Goal: Information Seeking & Learning: Learn about a topic

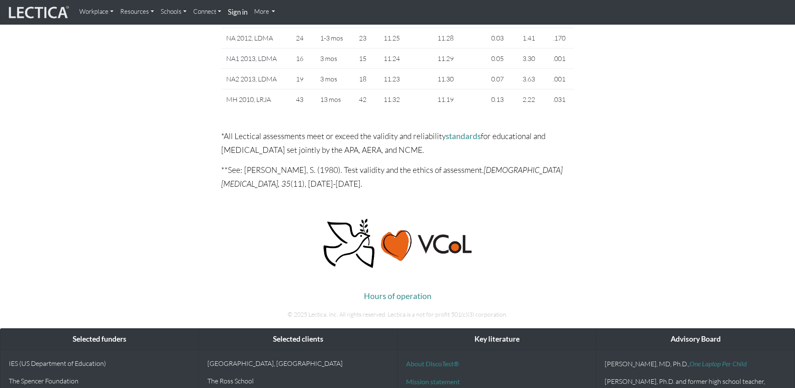
scroll to position [4675, 0]
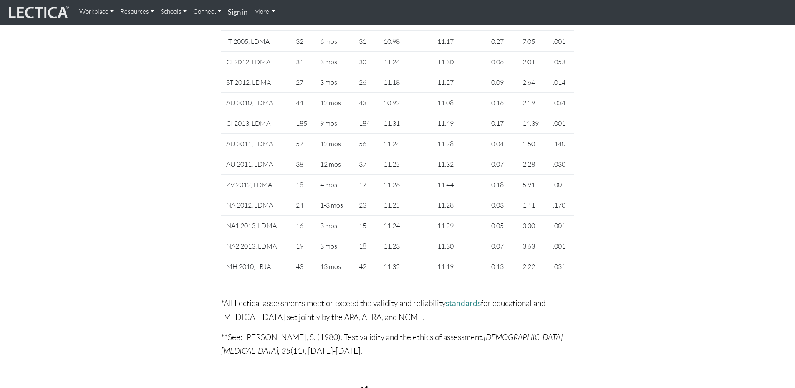
click at [265, 11] on link "More" at bounding box center [265, 11] width 28 height 17
click at [182, 10] on link "Schools" at bounding box center [173, 11] width 33 height 17
click at [154, 10] on link "Resources" at bounding box center [137, 11] width 40 height 17
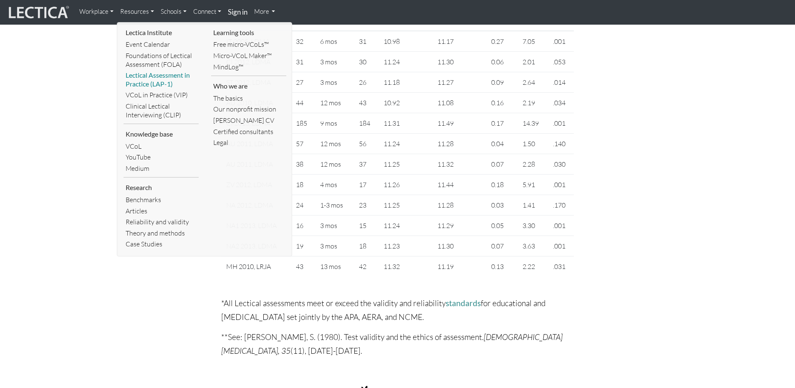
click at [152, 77] on link "Lectical Assessment in Practice (LAP-1)" at bounding box center [161, 80] width 75 height 20
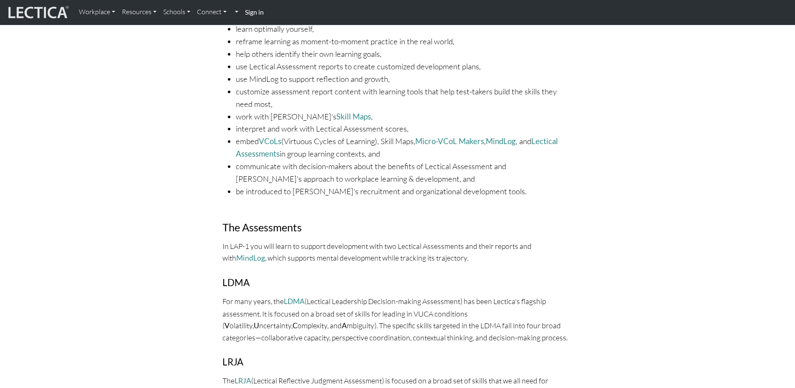
scroll to position [334, 0]
click at [111, 14] on link "Workplace" at bounding box center [97, 12] width 43 height 18
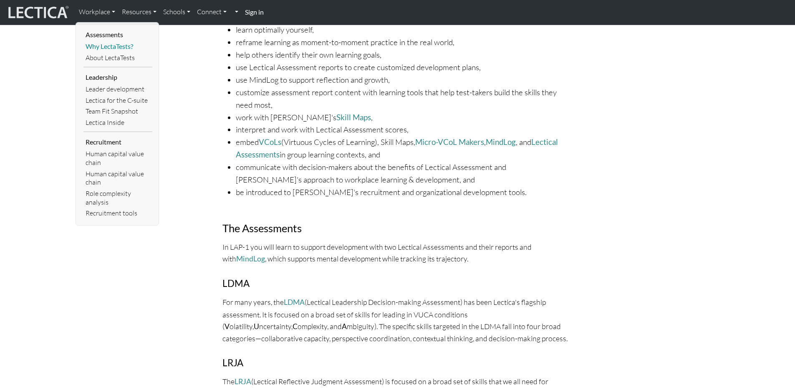
click at [112, 45] on link "Why LectaTests?" at bounding box center [117, 46] width 69 height 11
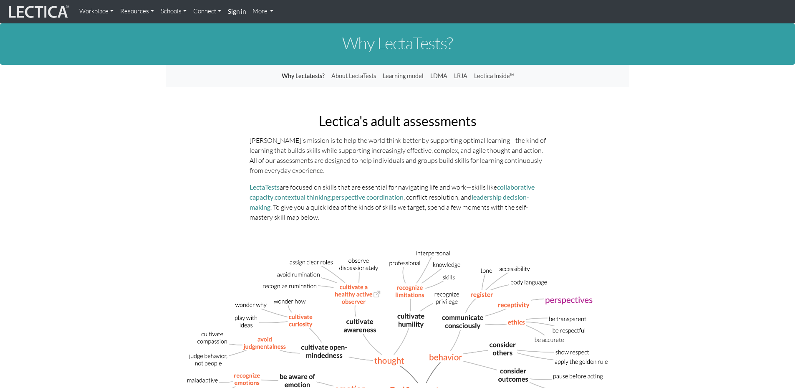
click at [101, 10] on link "Workplace" at bounding box center [96, 11] width 41 height 16
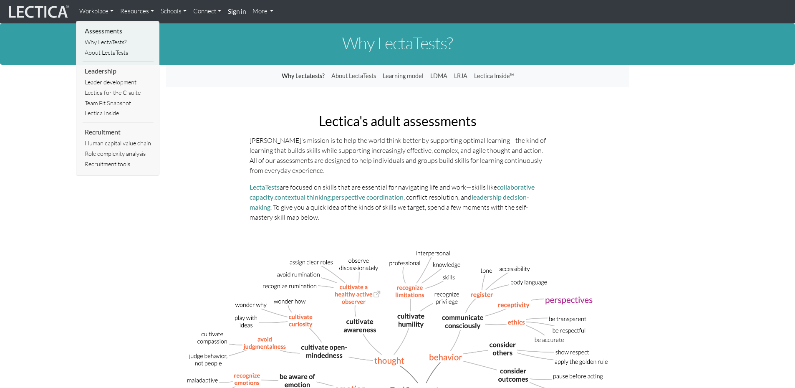
click at [133, 12] on link "Resources" at bounding box center [137, 11] width 40 height 16
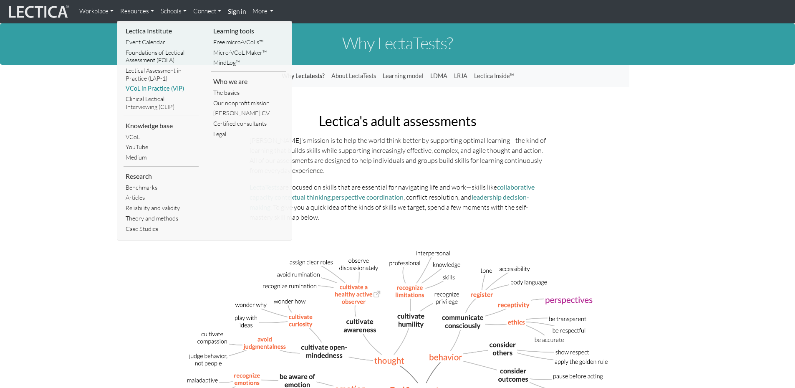
click at [150, 87] on link "VCoL in Practice (VIP)" at bounding box center [161, 88] width 75 height 10
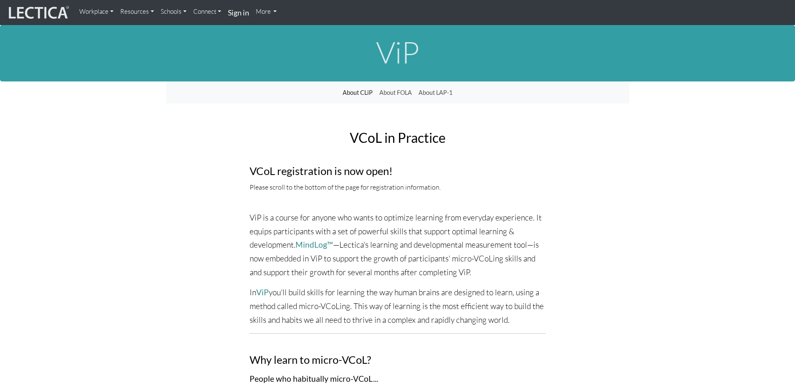
click at [150, 13] on link "Resources" at bounding box center [137, 11] width 40 height 17
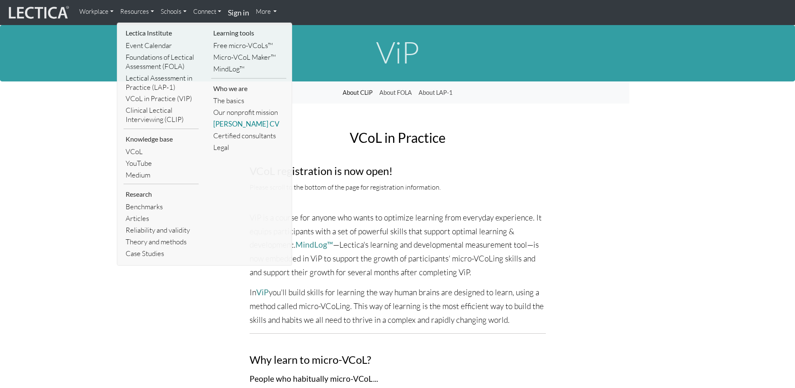
click at [247, 126] on link "[PERSON_NAME] CV" at bounding box center [248, 124] width 75 height 12
click at [247, 126] on div "VCoL in Practice VCoL registration is now open! Please scroll to the bottom of …" at bounding box center [397, 205] width 309 height 162
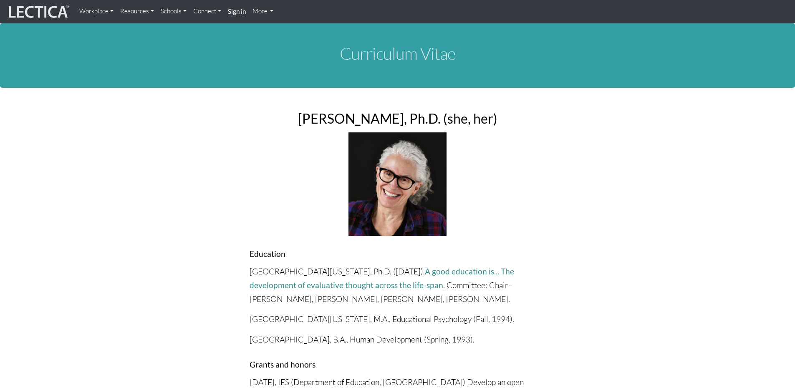
click at [146, 12] on link "Resources" at bounding box center [137, 11] width 40 height 16
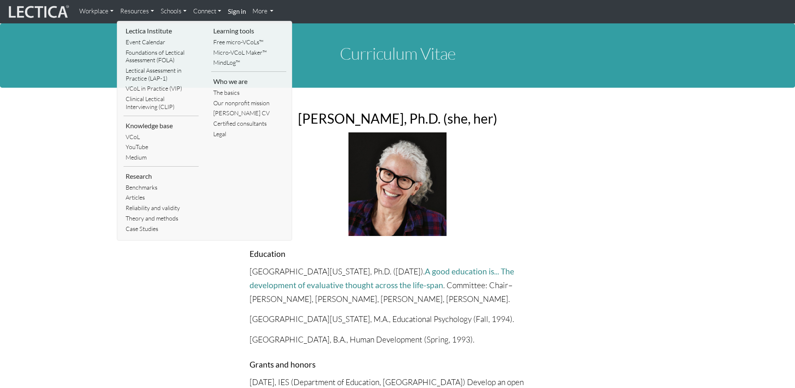
click at [165, 12] on link "Schools" at bounding box center [173, 11] width 33 height 16
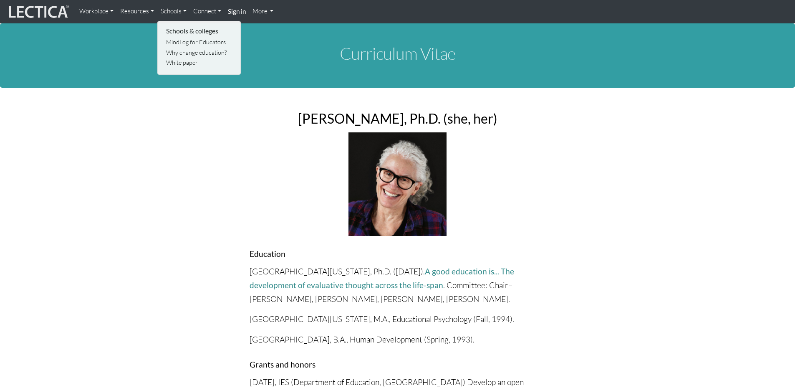
click at [140, 8] on link "Resources" at bounding box center [137, 11] width 40 height 16
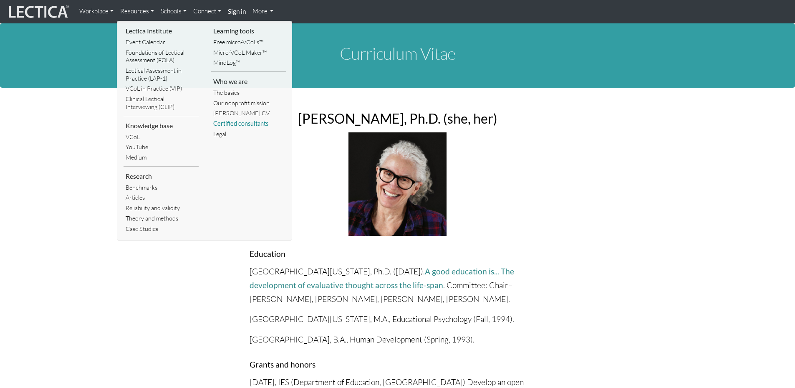
click at [249, 125] on link "Certified consultants" at bounding box center [248, 124] width 75 height 10
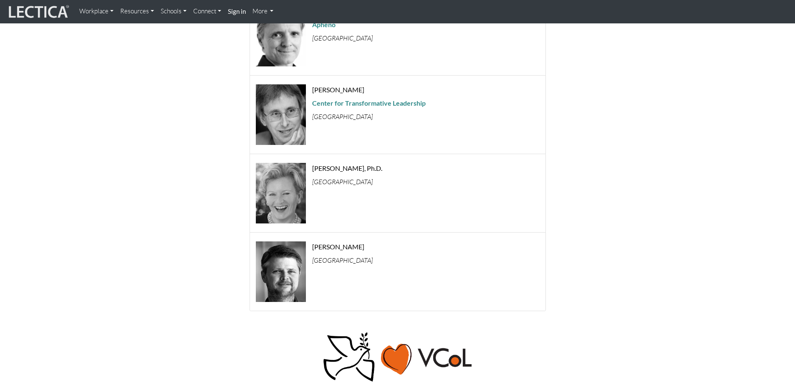
scroll to position [918, 0]
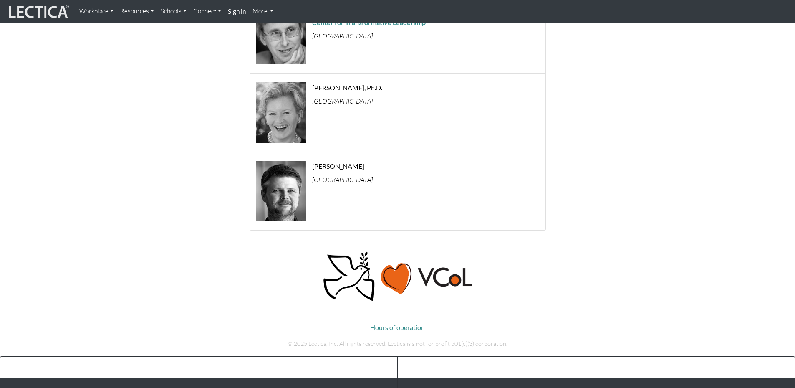
click at [261, 11] on link "More" at bounding box center [263, 11] width 28 height 16
click at [178, 9] on link "Schools" at bounding box center [173, 11] width 33 height 16
click at [139, 14] on link "Resources" at bounding box center [137, 11] width 40 height 16
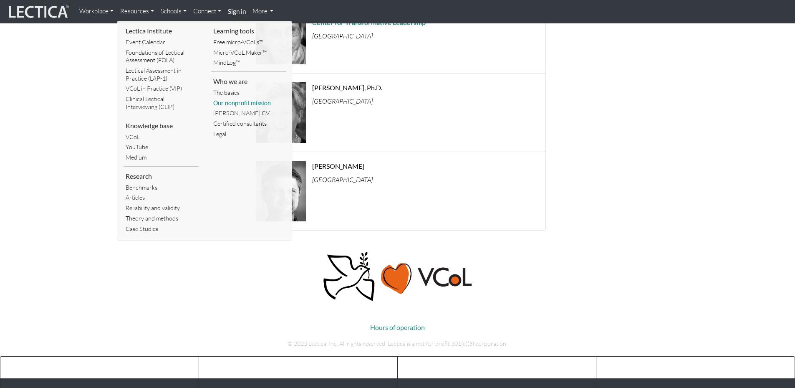
click at [237, 104] on link "Our nonprofit mission" at bounding box center [248, 103] width 75 height 10
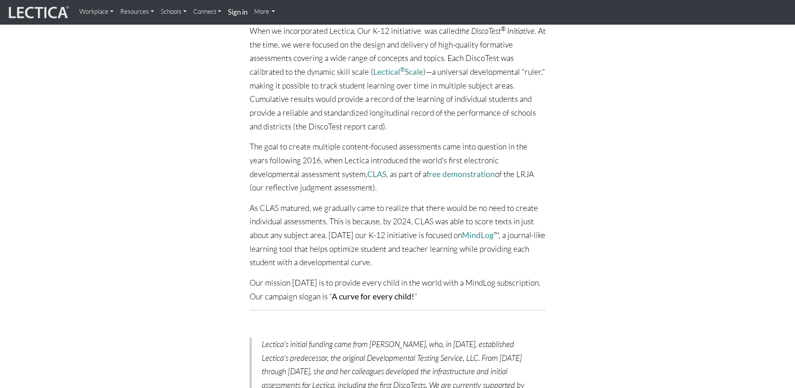
scroll to position [376, 0]
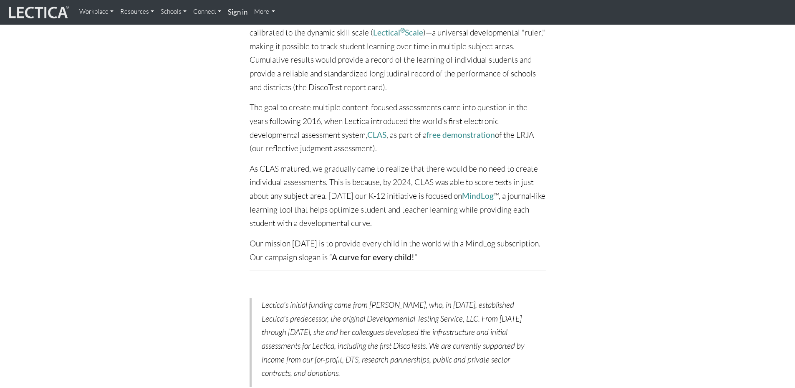
click at [149, 11] on link "Resources" at bounding box center [137, 11] width 40 height 17
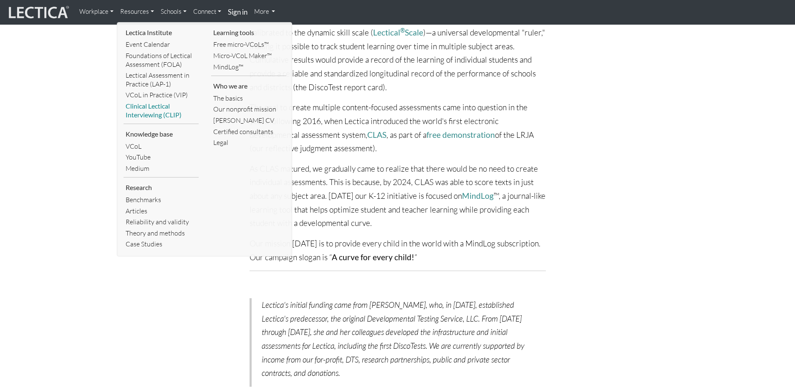
click at [144, 105] on link "Clinical Lectical Interviewing (CLIP)" at bounding box center [161, 111] width 75 height 20
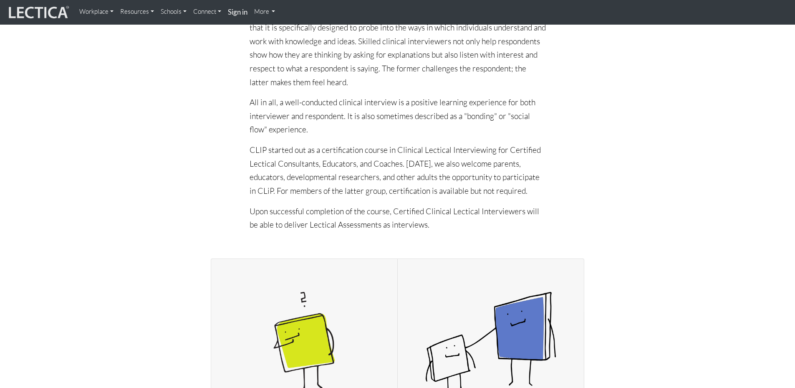
scroll to position [334, 0]
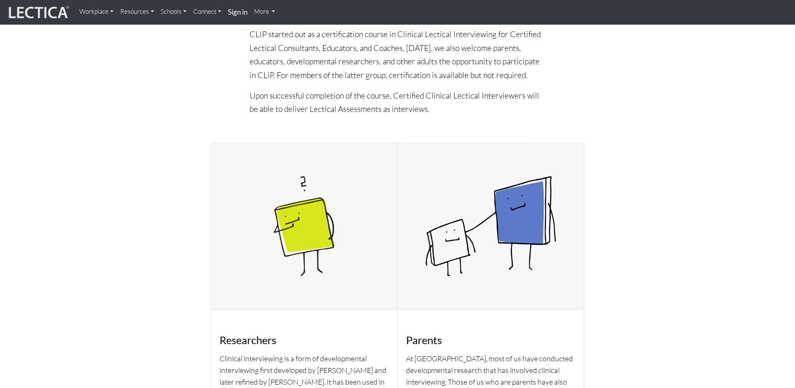
click at [135, 11] on link "Resources" at bounding box center [137, 11] width 40 height 17
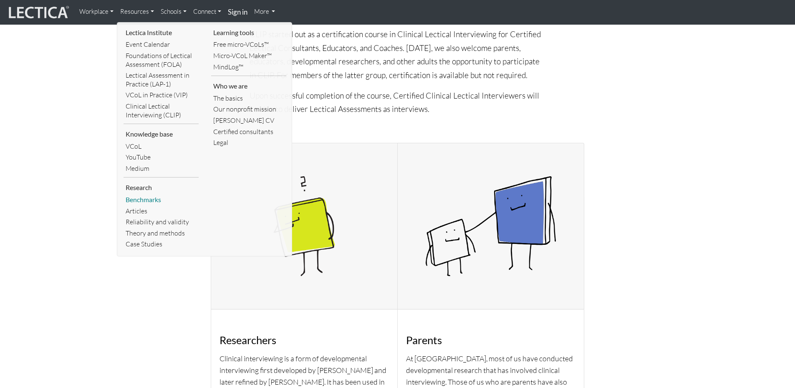
click at [150, 201] on link "Benchmarks" at bounding box center [161, 199] width 75 height 11
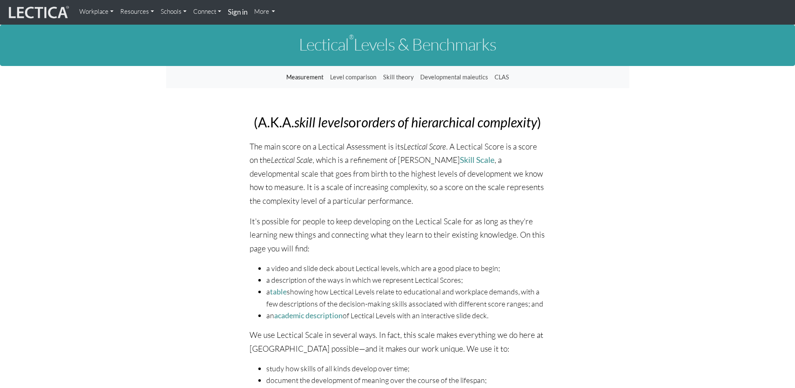
click at [300, 78] on link "Measurement" at bounding box center [305, 77] width 44 height 16
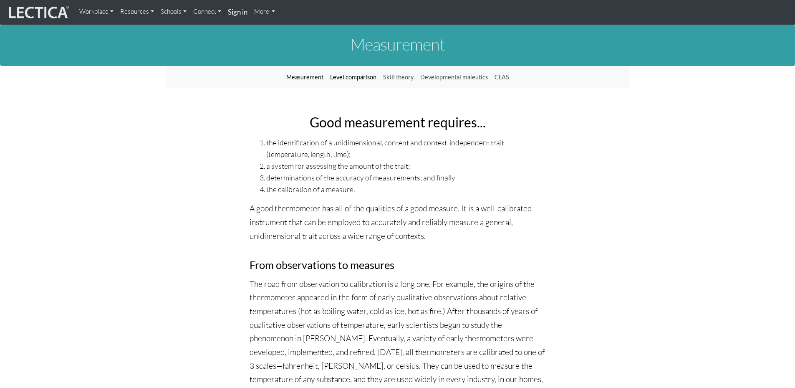
click at [359, 76] on link "Level comparison" at bounding box center [353, 77] width 53 height 16
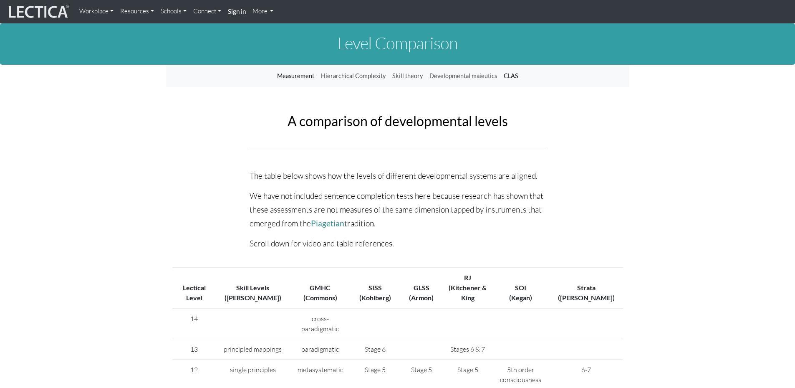
click at [510, 74] on link "CLAS" at bounding box center [510, 76] width 21 height 16
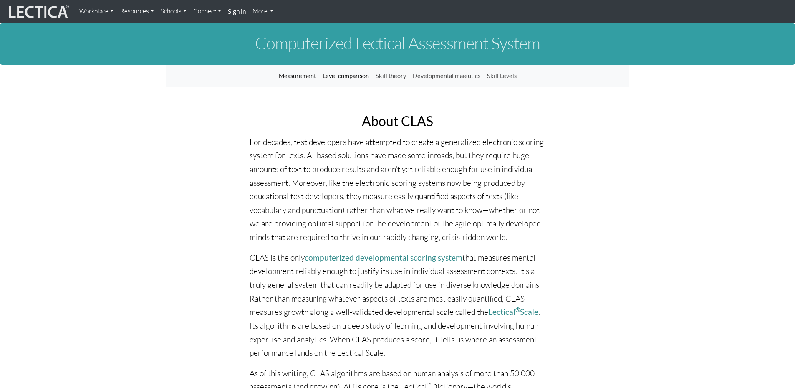
click at [345, 74] on link "Level comparison" at bounding box center [345, 76] width 53 height 16
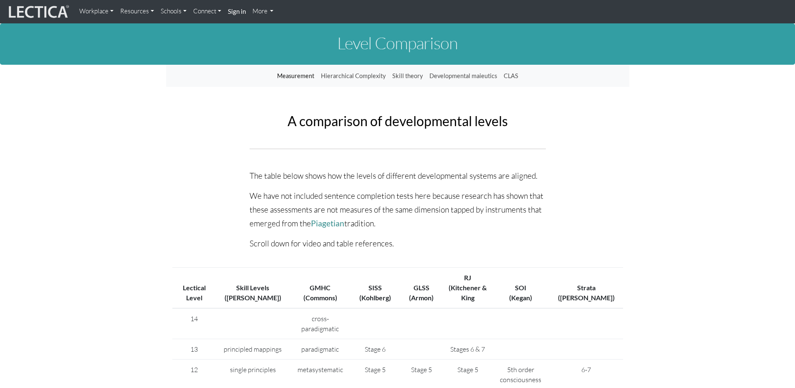
click at [144, 12] on link "Resources" at bounding box center [137, 11] width 40 height 16
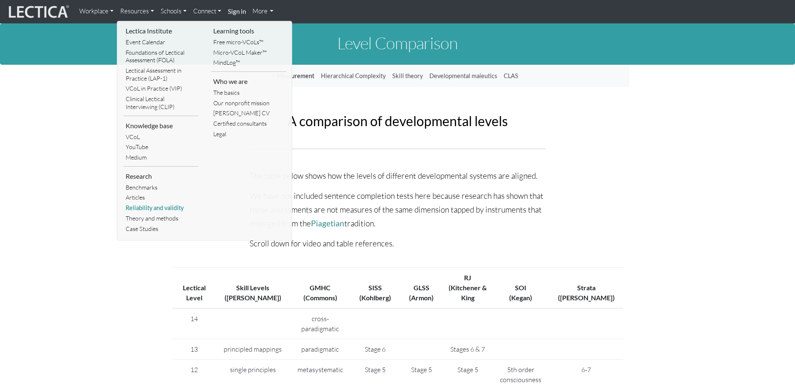
click at [159, 206] on link "Reliability and validity" at bounding box center [161, 208] width 75 height 10
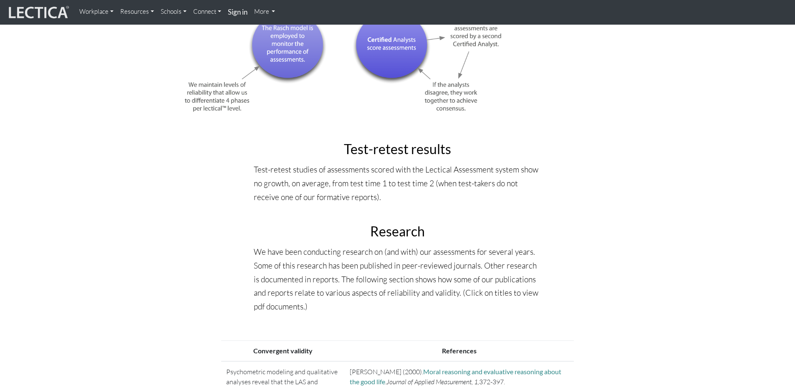
scroll to position [1795, 0]
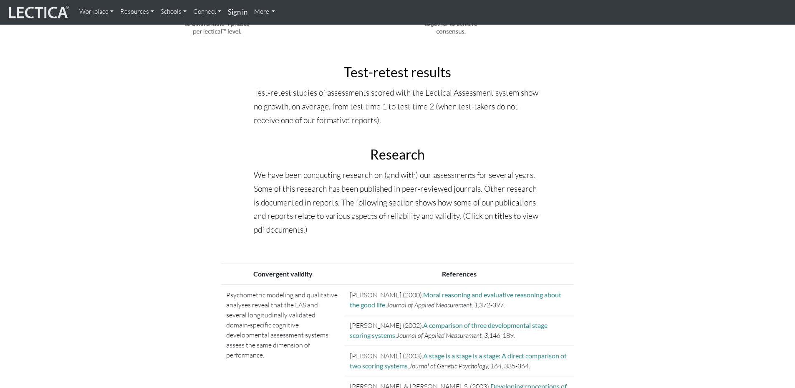
click at [136, 13] on link "Resources" at bounding box center [137, 11] width 40 height 17
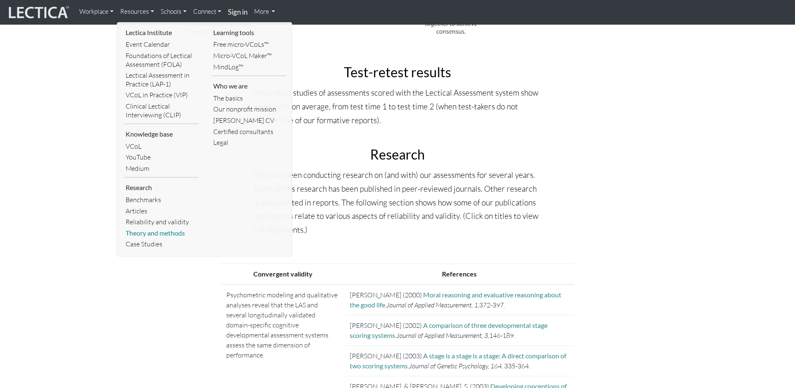
click at [161, 232] on link "Theory and methods" at bounding box center [161, 232] width 75 height 11
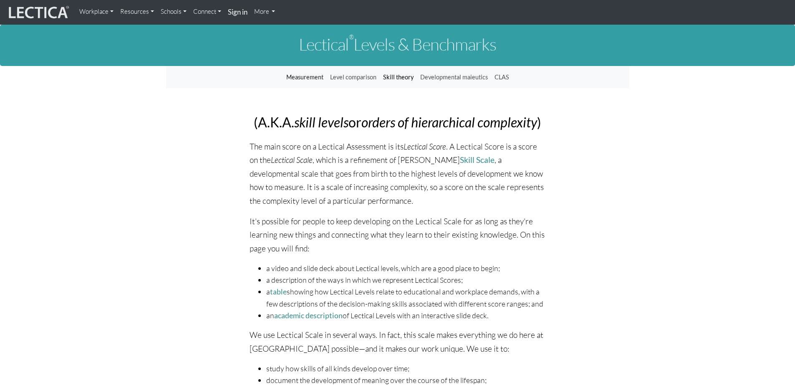
click at [402, 74] on link "Skill theory" at bounding box center [398, 77] width 37 height 16
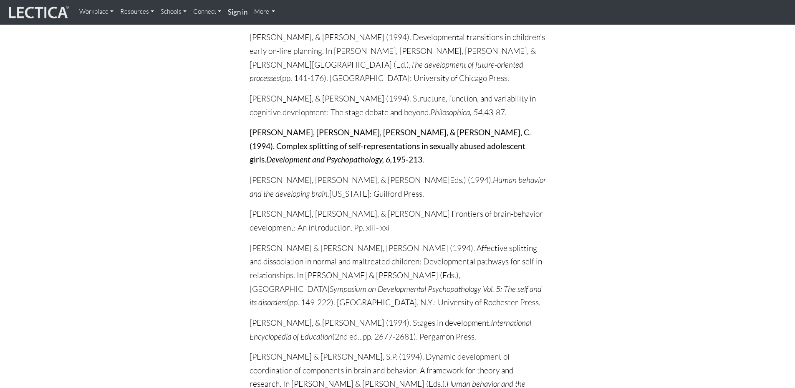
scroll to position [6595, 0]
